Goal: Task Accomplishment & Management: Use online tool/utility

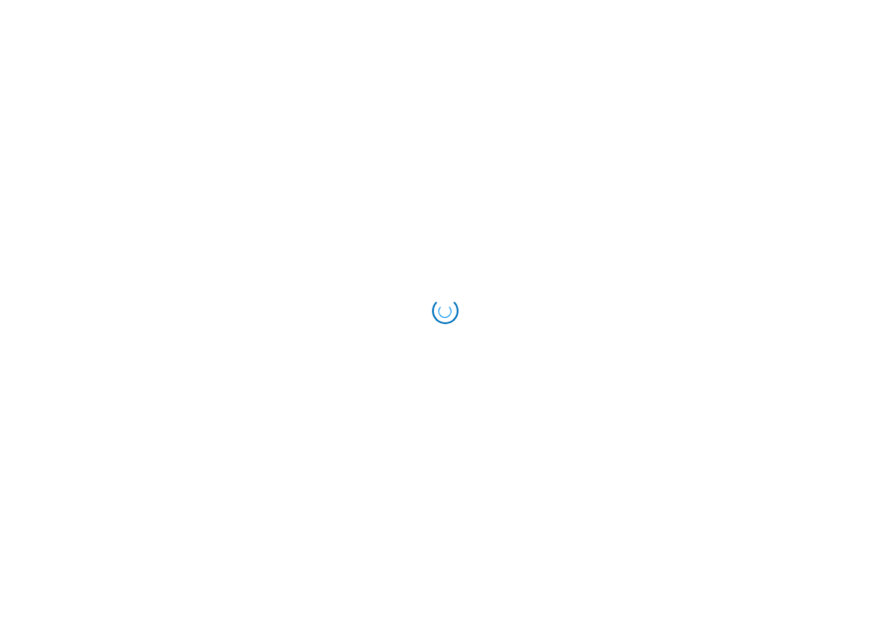
click at [30, 350] on html at bounding box center [445, 311] width 890 height 622
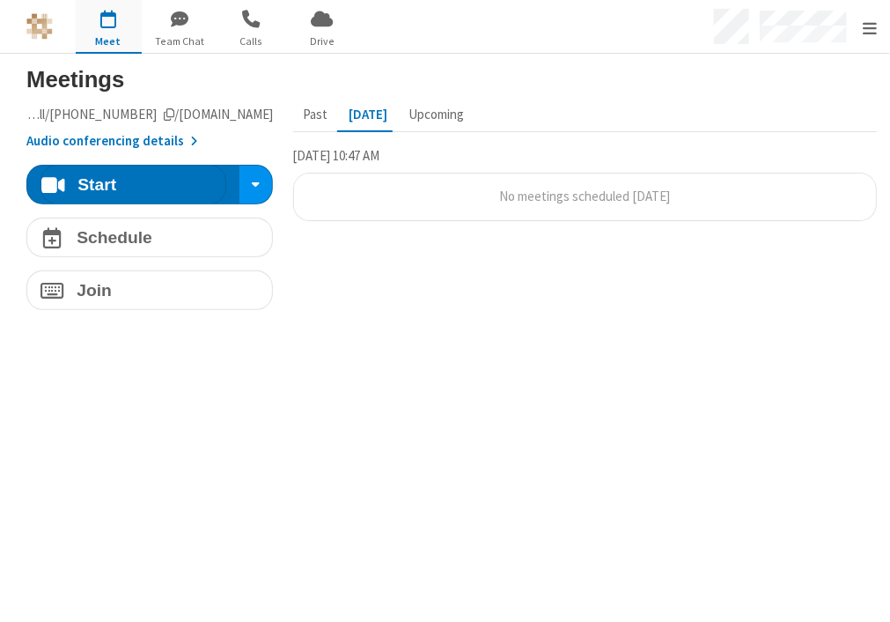
click at [421, 366] on section "Meetings Meeting link ucaas-tech.callbridge.rocks/conf/call/9652646 Audio confe…" at bounding box center [445, 338] width 890 height 568
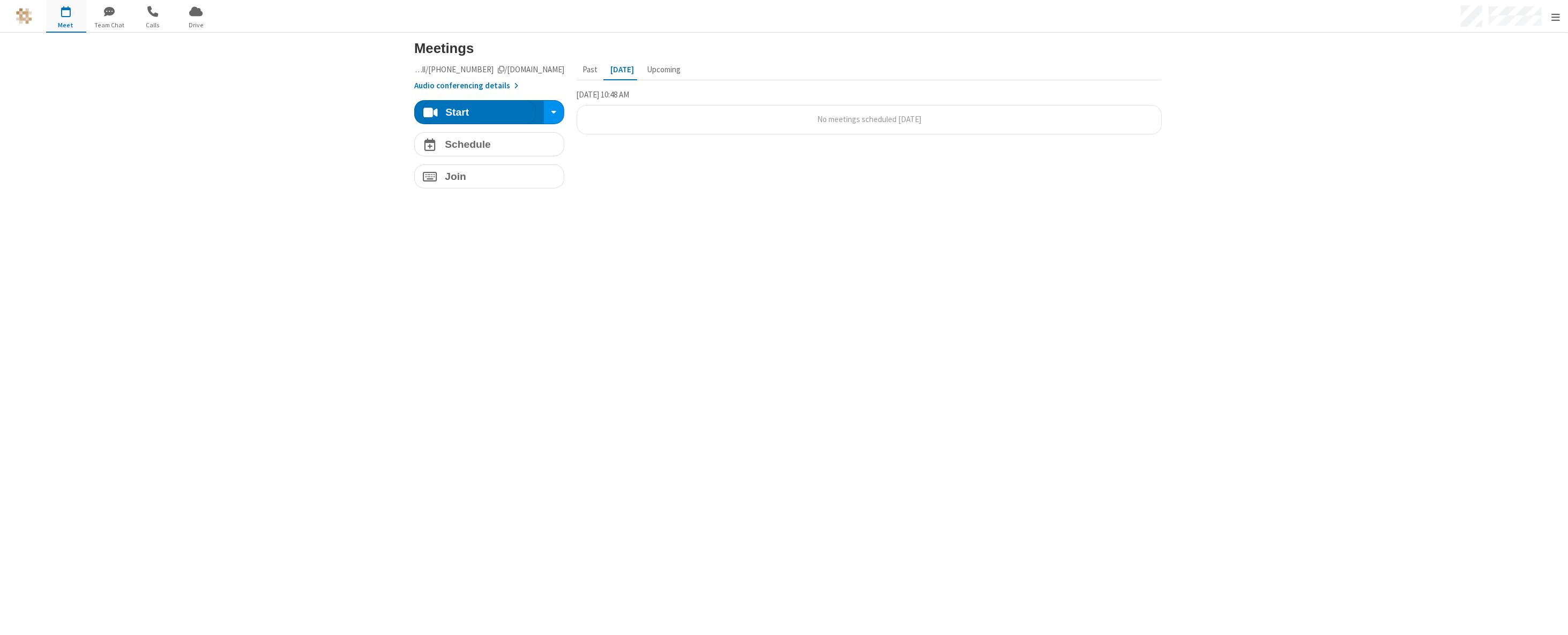
click at [541, 122] on div "Meeting link ucaas-tech.callbridge.rocks/conf/call/9652646 Audio conferencing d…" at bounding box center [788, 127] width 764 height 133
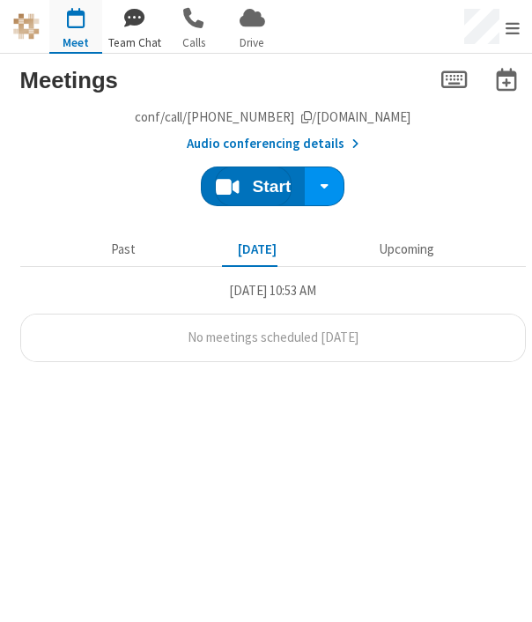
drag, startPoint x: 137, startPoint y: 26, endPoint x: 124, endPoint y: 26, distance: 13.2
click at [137, 26] on span "button" at bounding box center [134, 18] width 53 height 34
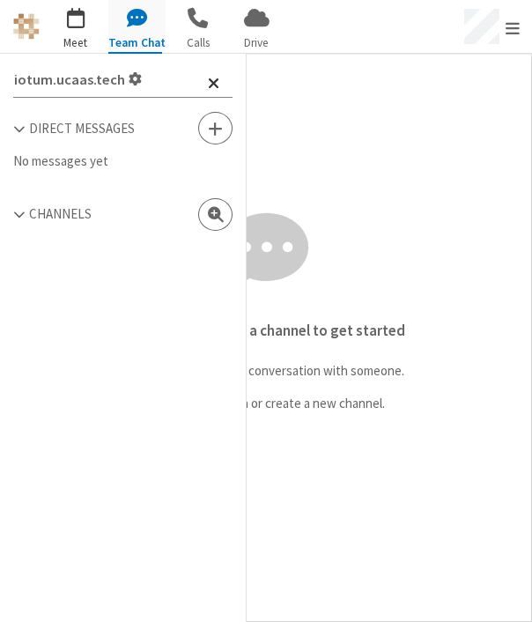
click at [82, 24] on span "button" at bounding box center [75, 18] width 53 height 34
